Goal: Task Accomplishment & Management: Manage account settings

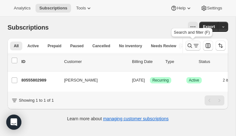
click at [195, 46] on icon "Search and filter results" at bounding box center [196, 45] width 6 height 6
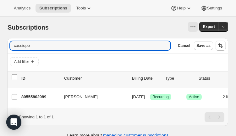
drag, startPoint x: 32, startPoint y: 47, endPoint x: 4, endPoint y: 46, distance: 28.0
click at [4, 46] on div "Filter subscribers cassiope Clear Cancel Save as Add filter 0 selected Update n…" at bounding box center [116, 88] width 226 height 111
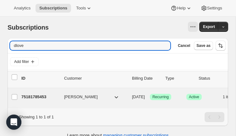
type input "dlove"
click at [33, 97] on p "75181785453" at bounding box center [40, 97] width 38 height 6
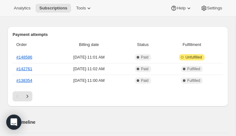
scroll to position [177, 0]
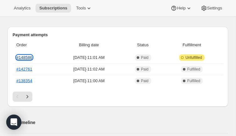
click at [23, 60] on link "#148586" at bounding box center [24, 57] width 16 height 5
drag, startPoint x: 39, startPoint y: 58, endPoint x: 19, endPoint y: 57, distance: 19.5
click at [16, 58] on th "#148586" at bounding box center [34, 57] width 42 height 11
copy link "#148586"
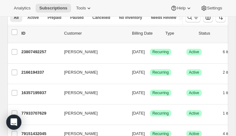
scroll to position [32, 0]
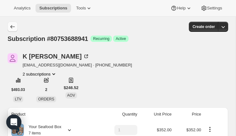
click at [15, 28] on icon "Subscriptions" at bounding box center [12, 27] width 6 height 6
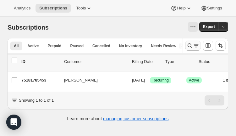
click at [193, 47] on icon "Search and filter results" at bounding box center [196, 45] width 6 height 6
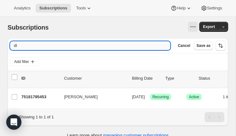
type input "d"
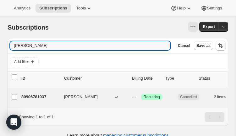
type input "[PERSON_NAME]"
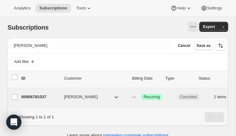
click at [38, 96] on p "80906781037" at bounding box center [40, 97] width 38 height 6
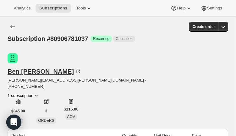
click at [75, 68] on icon at bounding box center [78, 71] width 6 height 6
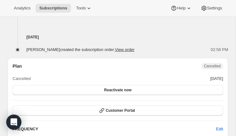
scroll to position [342, 0]
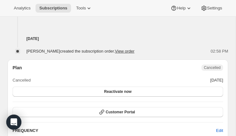
click at [216, 65] on span "Cancelled" at bounding box center [212, 67] width 17 height 5
click at [141, 86] on button "Reactivate now" at bounding box center [118, 91] width 210 height 10
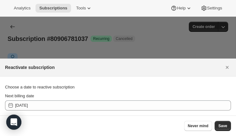
scroll to position [0, 0]
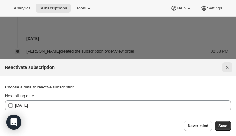
click at [226, 65] on icon "Close" at bounding box center [227, 67] width 6 height 6
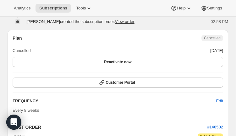
scroll to position [371, 0]
click at [90, 57] on button "Reactivate now" at bounding box center [118, 62] width 210 height 10
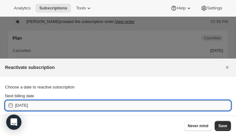
click at [166, 105] on input "2025-09-06" at bounding box center [123, 105] width 216 height 10
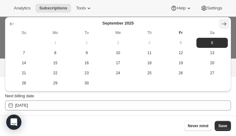
click at [224, 24] on icon "Show next month, October 2025" at bounding box center [224, 24] width 6 height 6
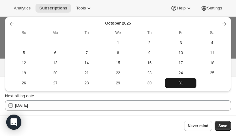
click at [175, 81] on span "31" at bounding box center [180, 82] width 26 height 5
type input "2025-10-31"
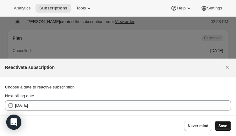
click at [223, 126] on span "Save" at bounding box center [222, 125] width 9 height 5
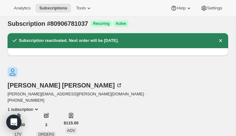
scroll to position [0, 0]
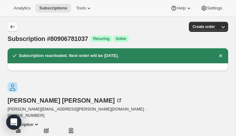
click at [11, 26] on icon "Subscriptions" at bounding box center [12, 26] width 4 height 3
